Goal: Task Accomplishment & Management: Use online tool/utility

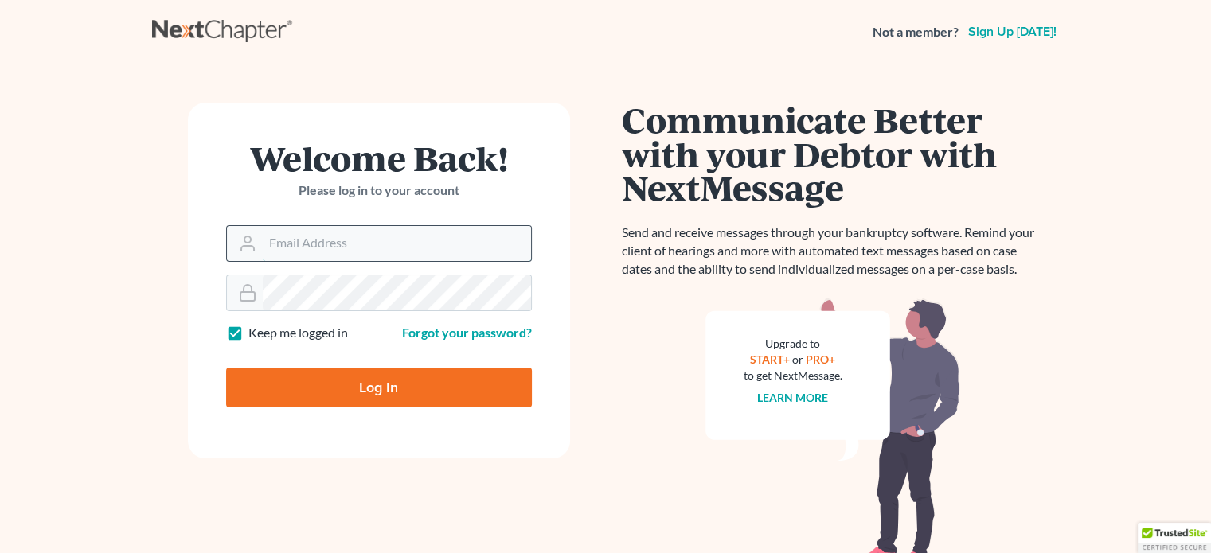
click at [344, 251] on input "Email Address" at bounding box center [397, 243] width 268 height 35
type input "[EMAIL_ADDRESS][DOMAIN_NAME]"
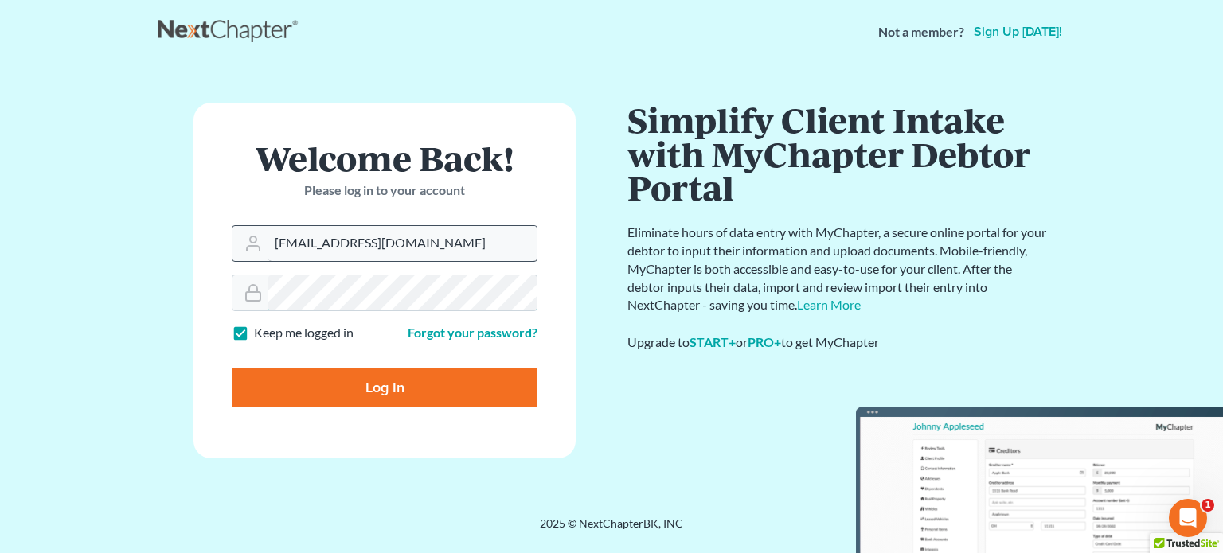
click at [232, 368] on input "Log In" at bounding box center [385, 388] width 306 height 40
type input "Thinking..."
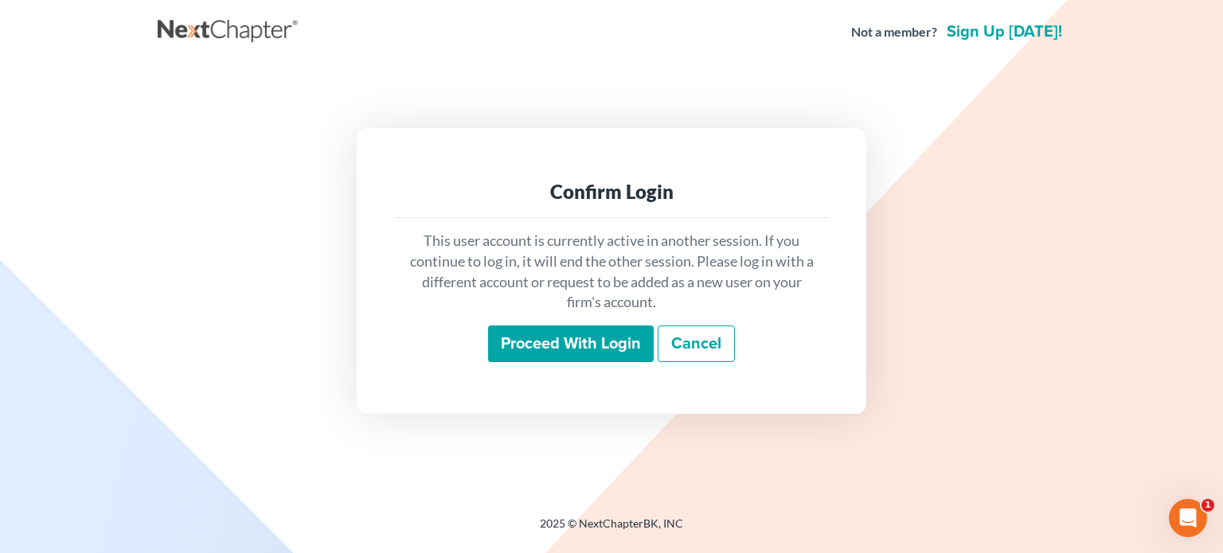
click at [554, 348] on input "Proceed with login" at bounding box center [571, 344] width 166 height 37
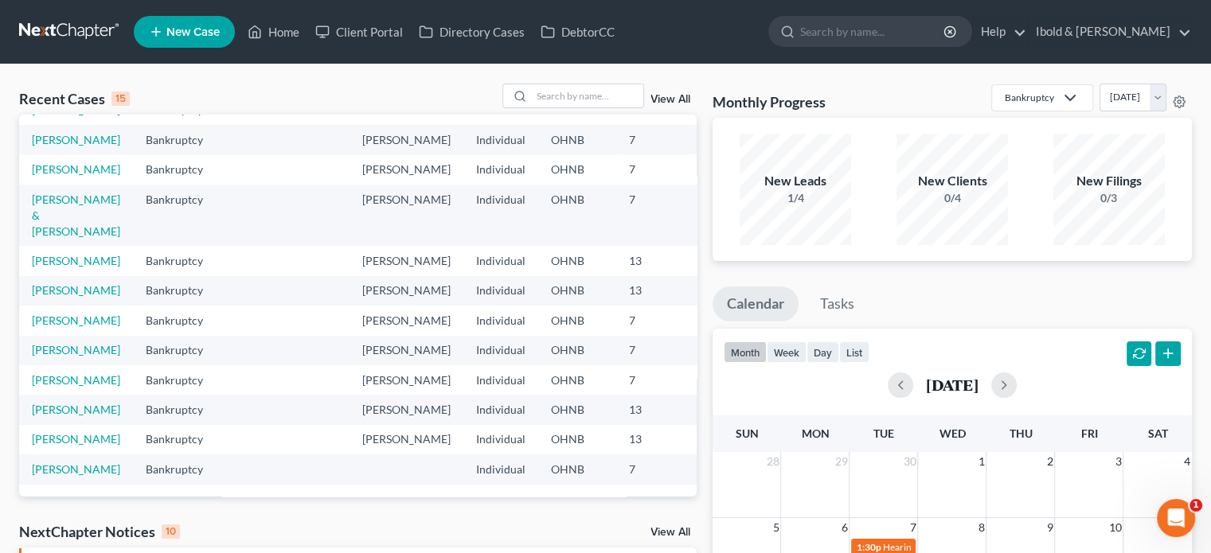
scroll to position [318, 0]
click at [52, 283] on link "Shale, Glenn" at bounding box center [76, 290] width 88 height 14
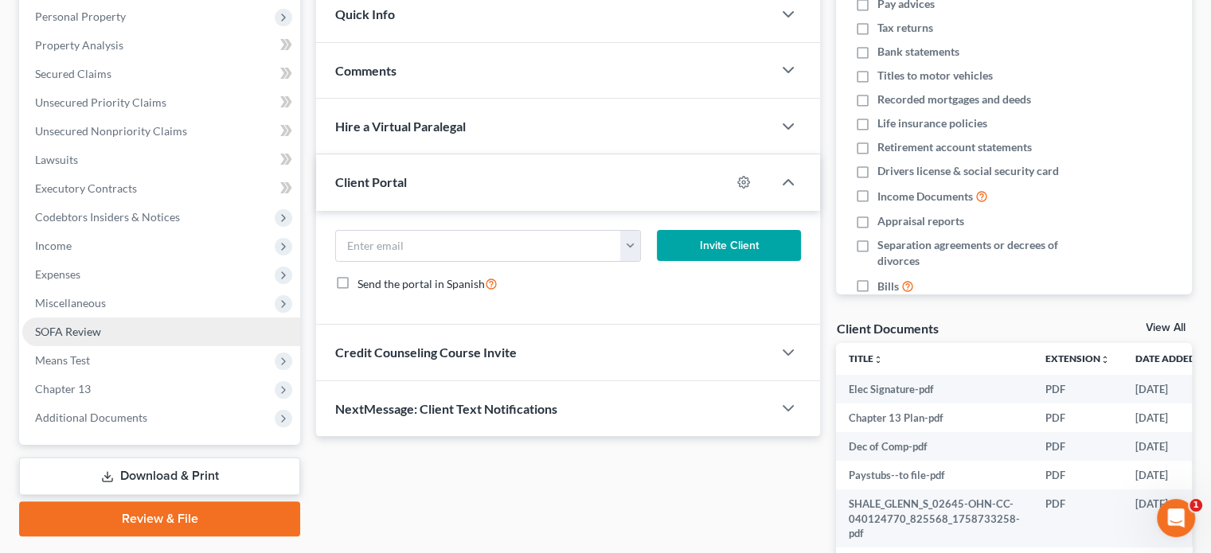
scroll to position [318, 0]
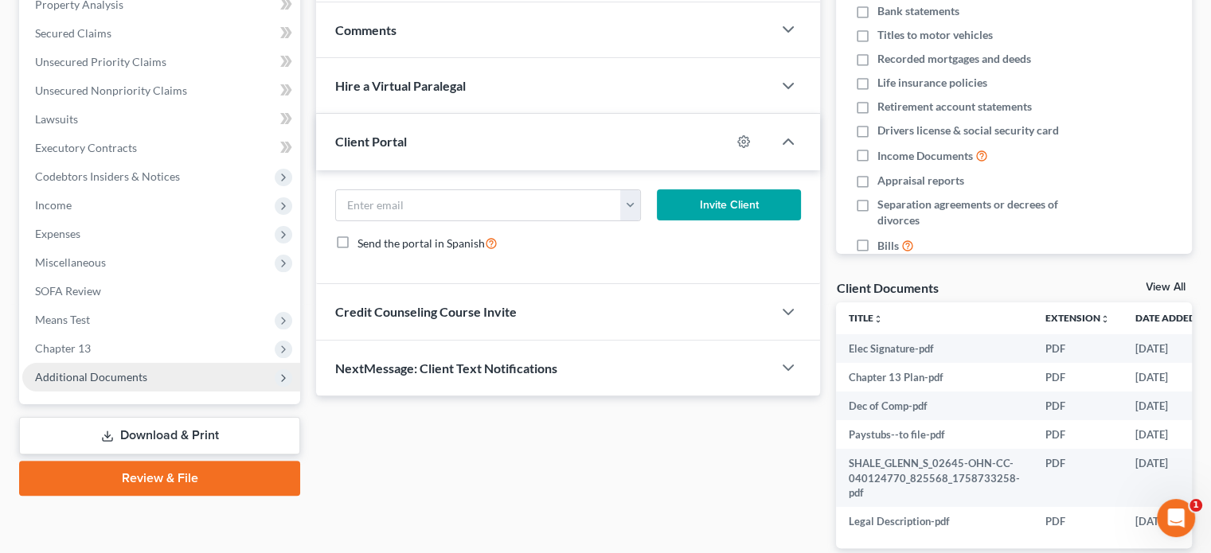
click at [131, 380] on span "Additional Documents" at bounding box center [91, 377] width 112 height 14
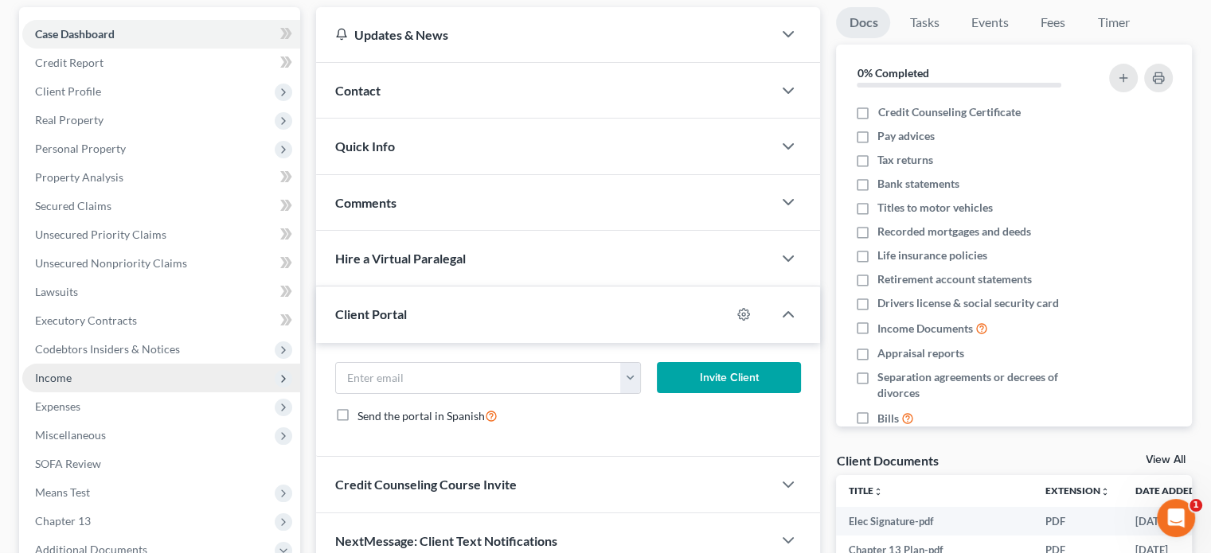
scroll to position [145, 0]
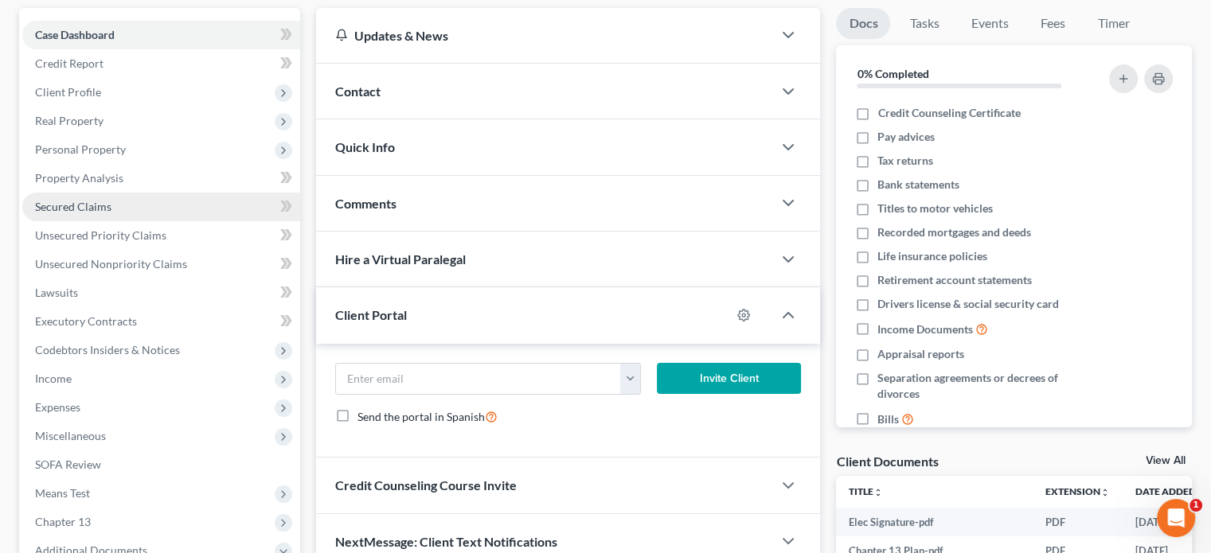
click at [81, 201] on span "Secured Claims" at bounding box center [73, 207] width 76 height 14
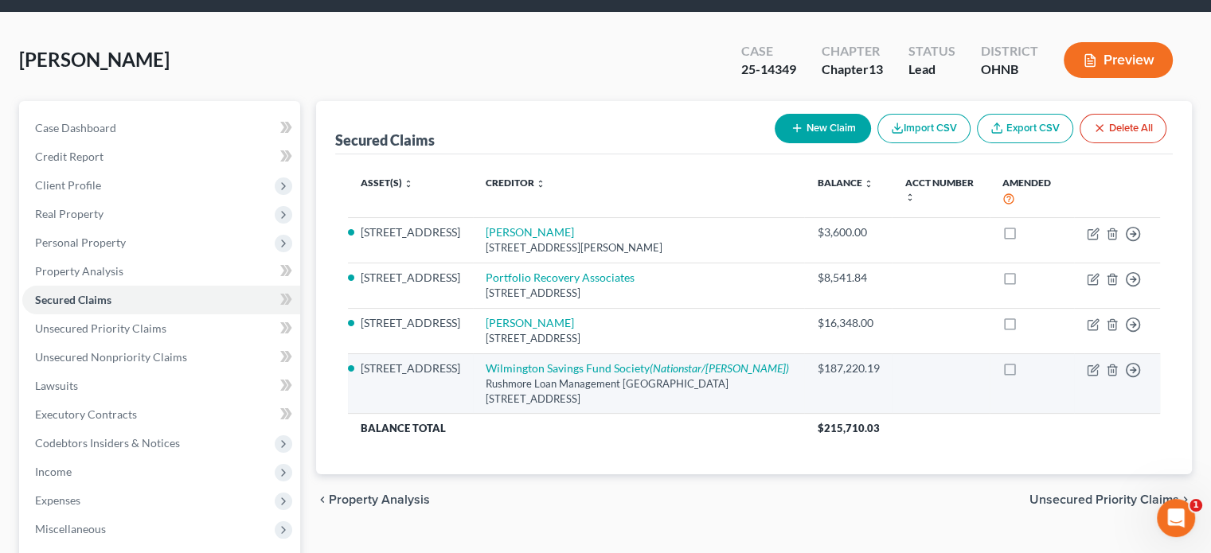
scroll to position [80, 0]
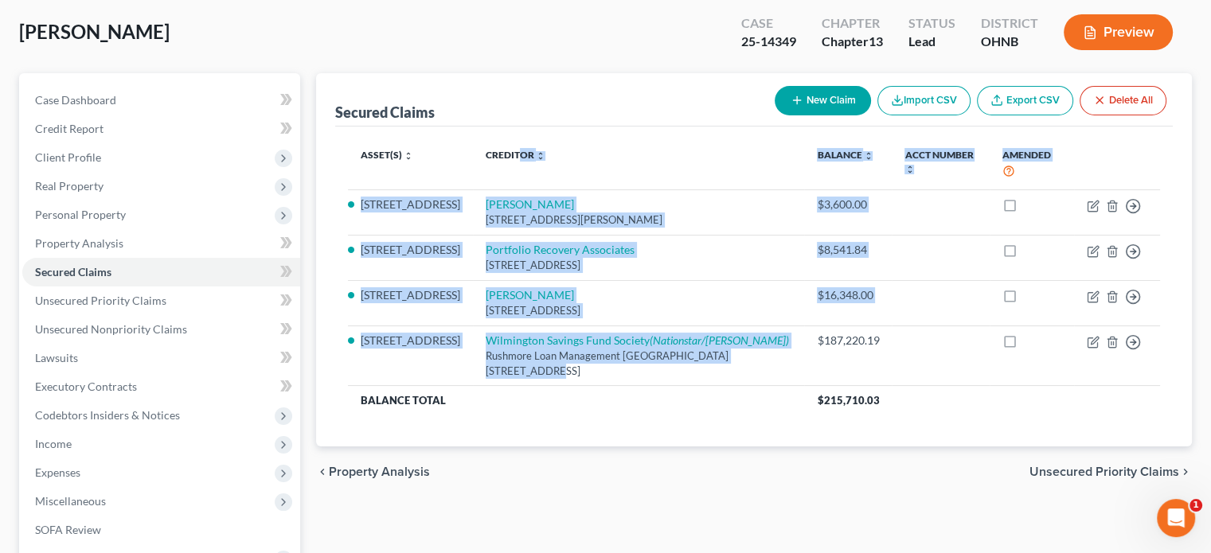
drag, startPoint x: 761, startPoint y: 365, endPoint x: 513, endPoint y: 185, distance: 306.5
click at [513, 185] on table "Asset(s) expand_more expand_less unfold_more Creditor expand_more expand_less u…" at bounding box center [754, 276] width 812 height 275
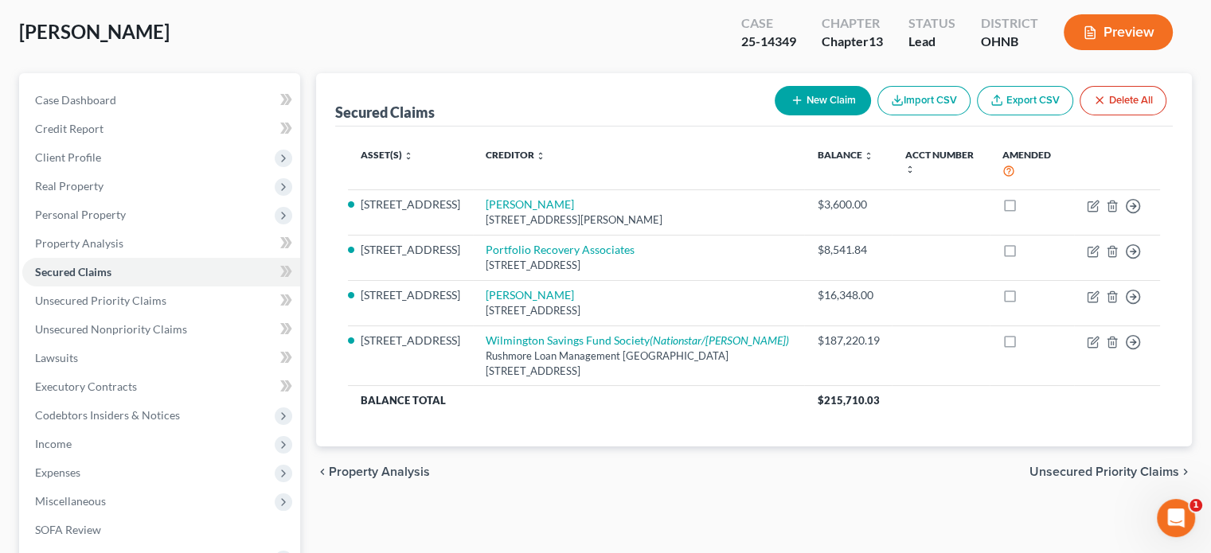
click at [616, 459] on div "chevron_left Property Analysis Unsecured Priority Claims chevron_right" at bounding box center [754, 472] width 876 height 51
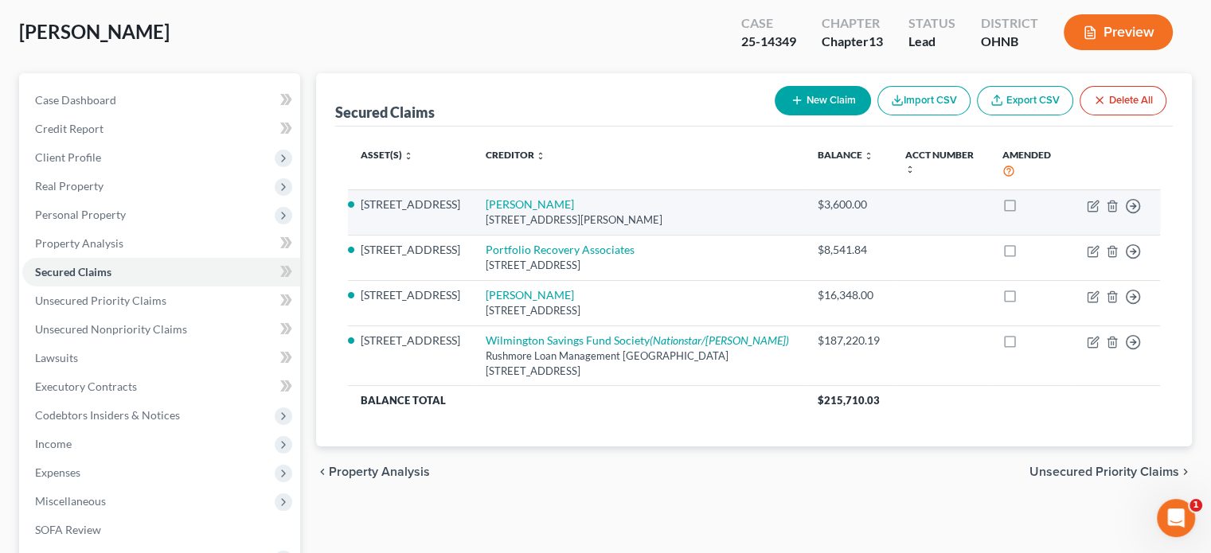
drag, startPoint x: 708, startPoint y: 218, endPoint x: 472, endPoint y: 203, distance: 236.9
click at [473, 203] on td "Paul C Miller 15535 Burton Windsor Rd., Middlefield, OH 44062" at bounding box center [638, 211] width 331 height 45
copy td "Paul C Miller 15535 Burton Windsor Rd., Middlefield, OH 44062"
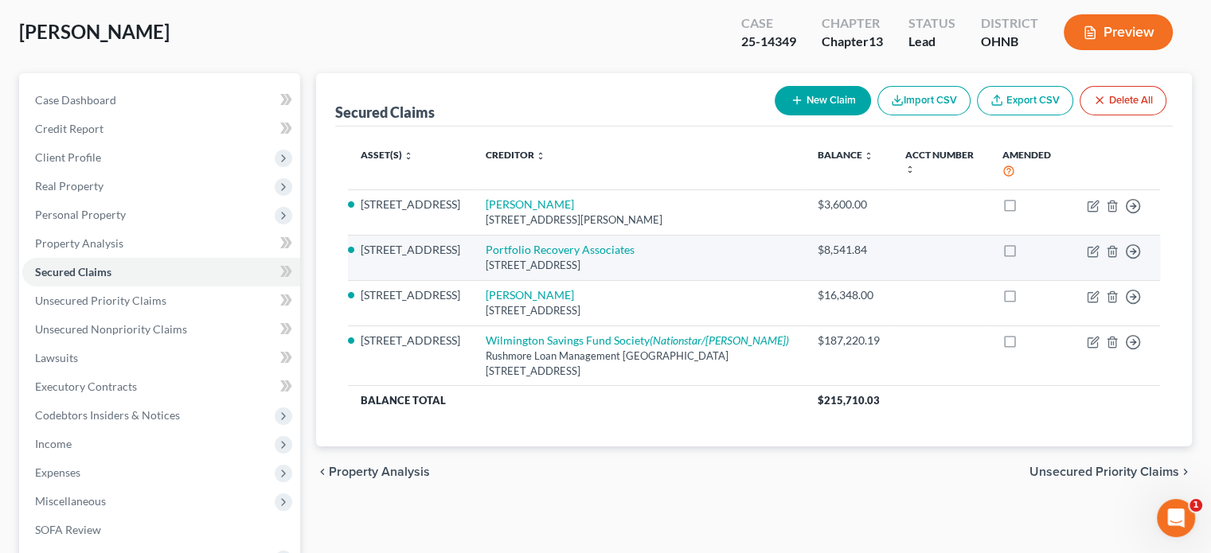
drag, startPoint x: 671, startPoint y: 267, endPoint x: 474, endPoint y: 244, distance: 197.9
click at [474, 244] on td "Portfolio Recovery Associates 120 Corporate Blvd, Norfolk, VA 23502" at bounding box center [638, 257] width 331 height 45
copy td "Portfolio Recovery Associates 120 Corporate Blvd, Norfolk, VA 23502"
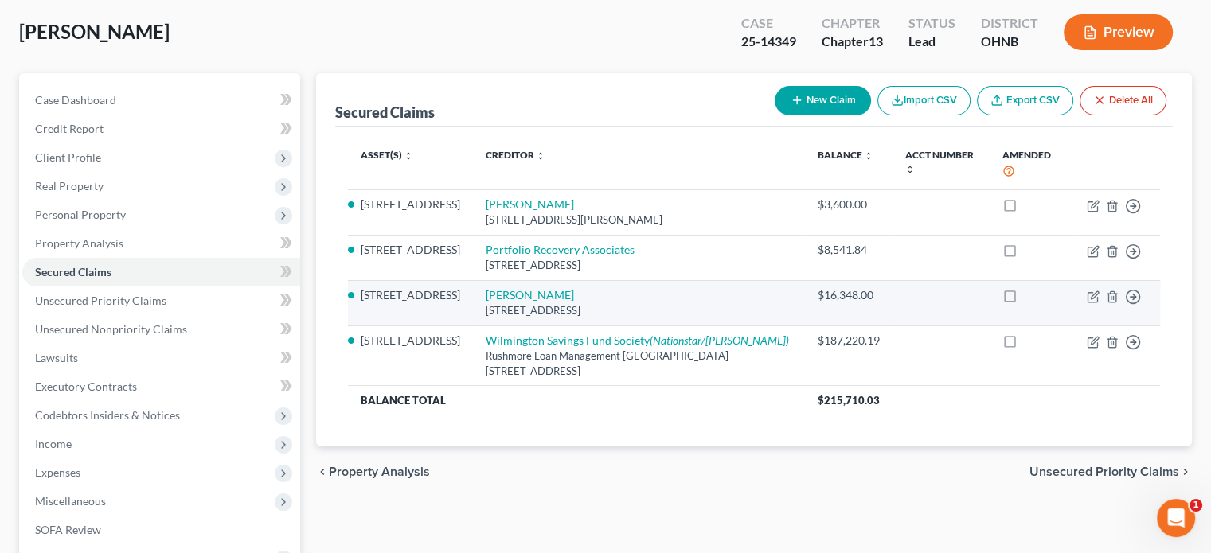
drag, startPoint x: 662, startPoint y: 310, endPoint x: 512, endPoint y: 310, distance: 150.5
click at [474, 295] on td "Robert E. Stamper 3905 Penleton, Leavittsburg, OH 44430" at bounding box center [638, 302] width 331 height 45
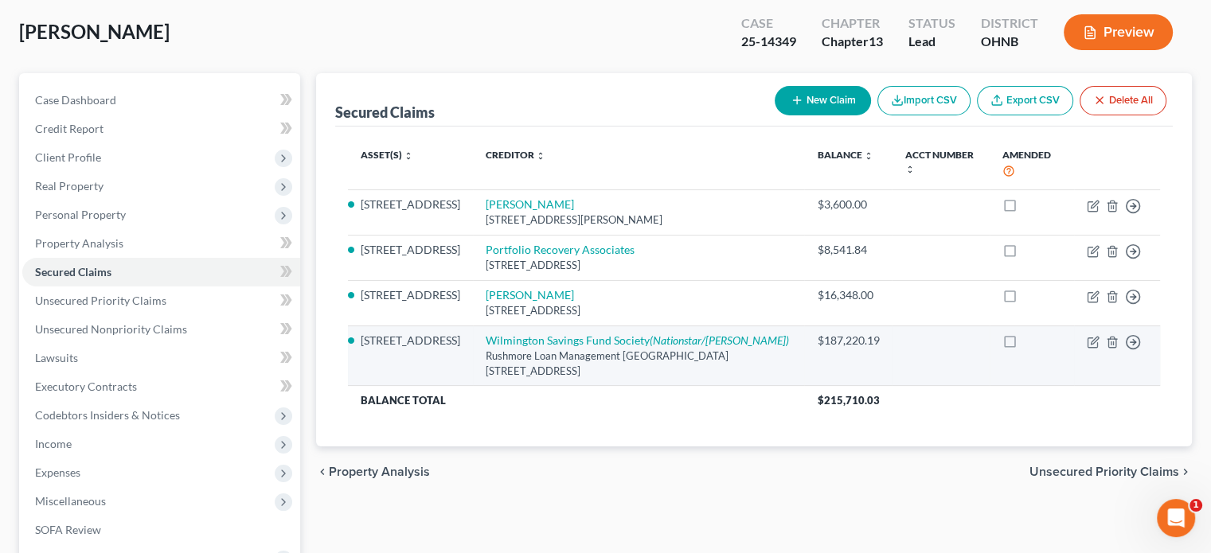
copy td "Robert E. Stamper 3905 Penleton, Leavittsburg, OH 44430"
drag, startPoint x: 518, startPoint y: 379, endPoint x: 465, endPoint y: 346, distance: 62.5
click at [473, 346] on td "Wilmington Savings Fund Society (Nationstar/Mr Cooper) Rushmore Loan Management…" at bounding box center [638, 356] width 331 height 60
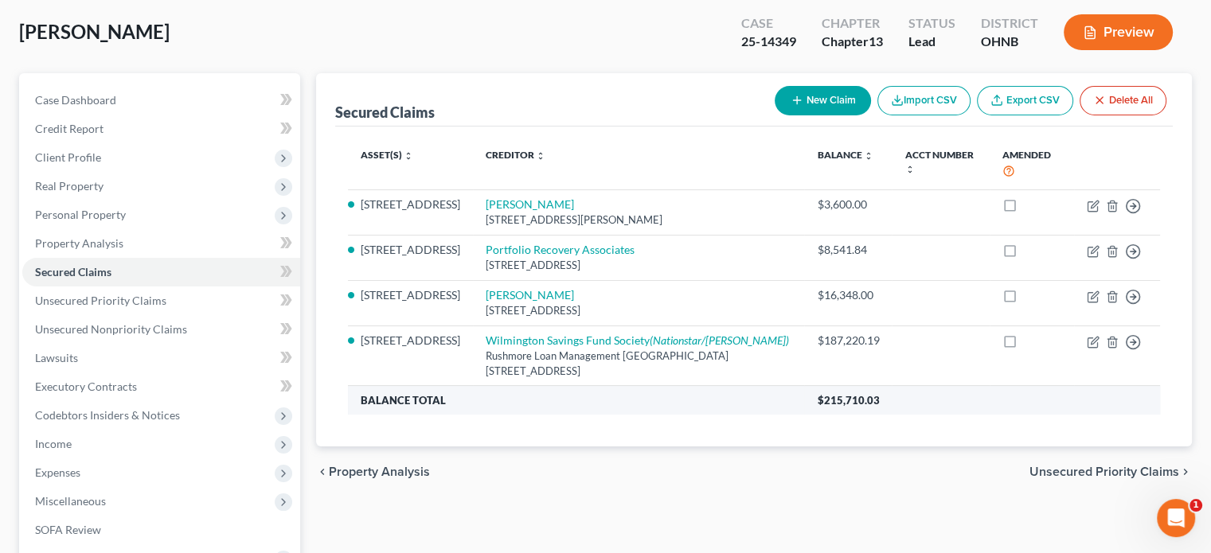
copy td "Wilmington Savings Fund Society (Nationstar/Mr Cooper) Rushmore Loan Management…"
